Goal: Answer question/provide support: Answer question/provide support

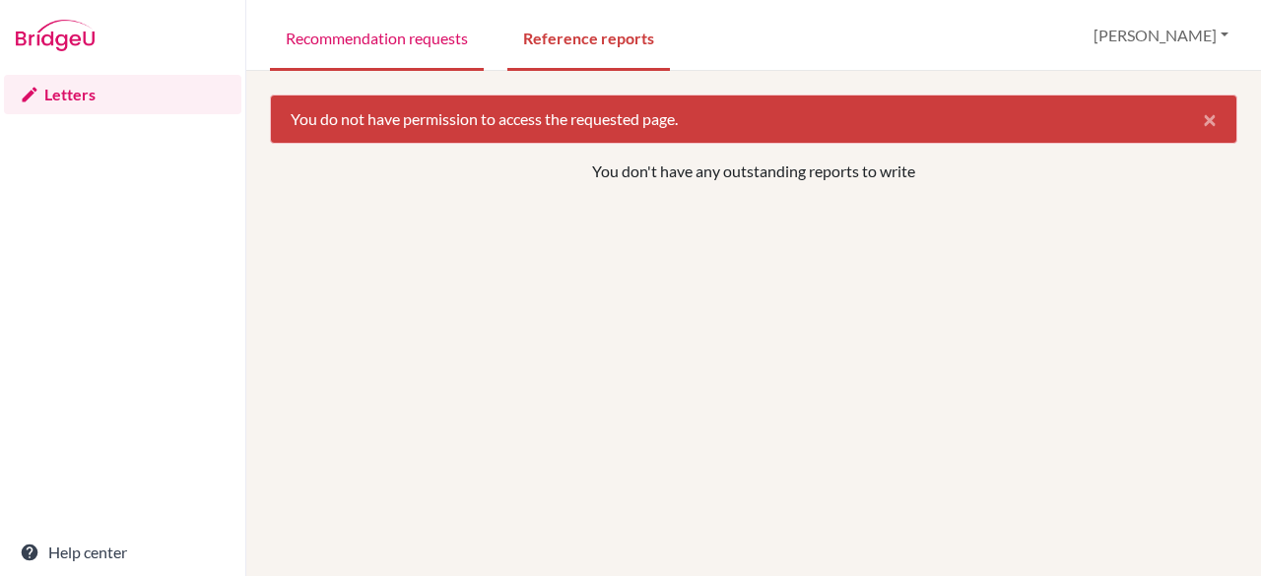
click at [408, 34] on link "Recommendation requests" at bounding box center [377, 37] width 214 height 68
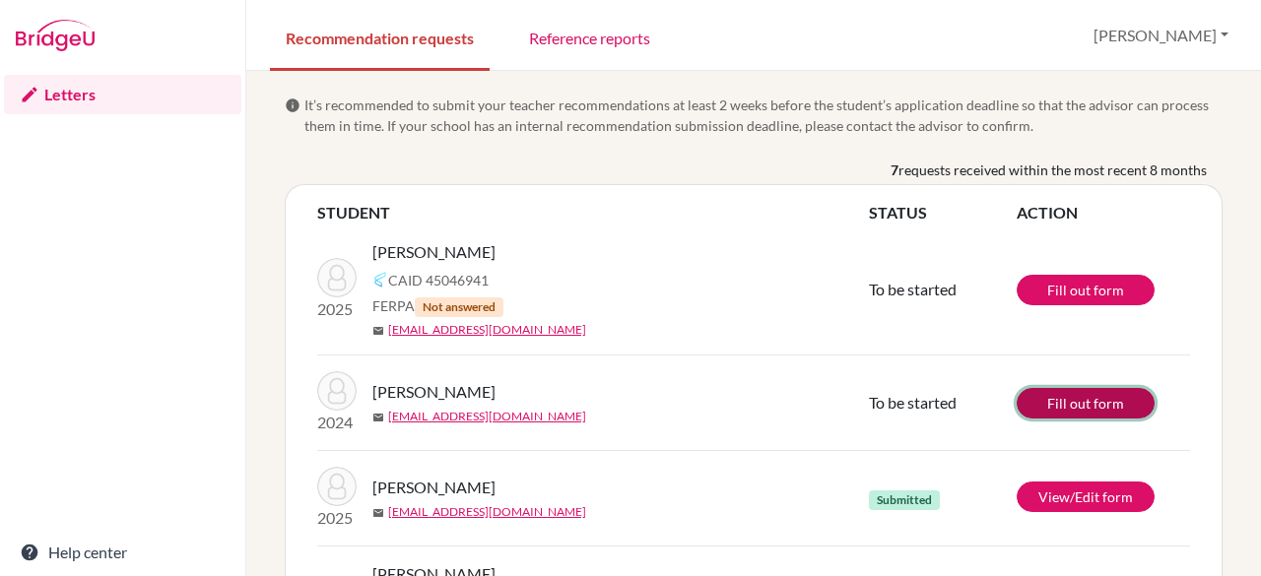
click at [1058, 391] on link "Fill out form" at bounding box center [1086, 403] width 138 height 31
